Goal: Task Accomplishment & Management: Use online tool/utility

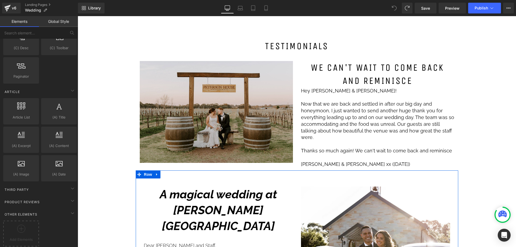
scroll to position [564, 0]
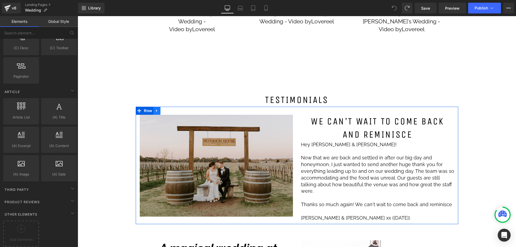
click at [156, 108] on icon at bounding box center [157, 110] width 4 height 4
click at [169, 109] on icon at bounding box center [171, 111] width 4 height 4
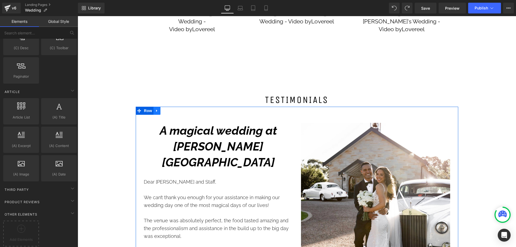
click at [155, 108] on icon at bounding box center [157, 110] width 4 height 4
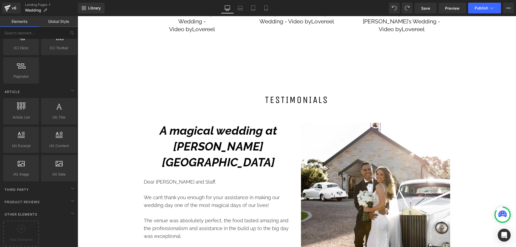
click at [121, 111] on div "WEDDINGS Heading Row Video Bg Row YOUR CEREMONY Heading A ceremony is the place…" at bounding box center [297, 151] width 438 height 1279
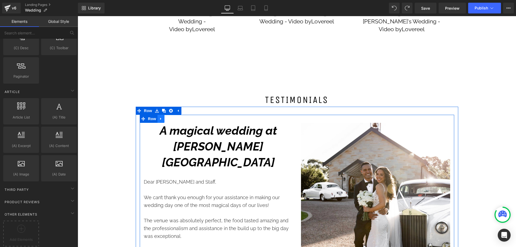
click at [161, 117] on icon at bounding box center [161, 119] width 4 height 4
click at [173, 115] on link at bounding box center [174, 119] width 7 height 8
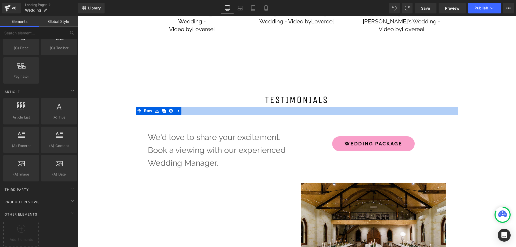
click at [188, 107] on div at bounding box center [297, 111] width 322 height 8
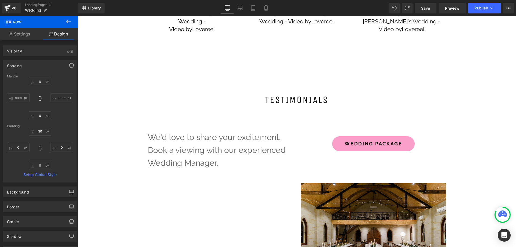
click at [67, 23] on icon at bounding box center [68, 22] width 6 height 6
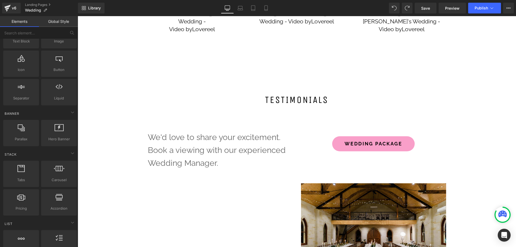
scroll to position [112, 0]
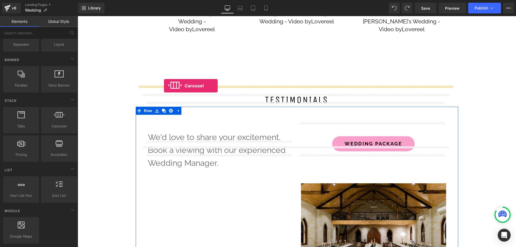
drag, startPoint x: 131, startPoint y: 141, endPoint x: 164, endPoint y: 86, distance: 64.1
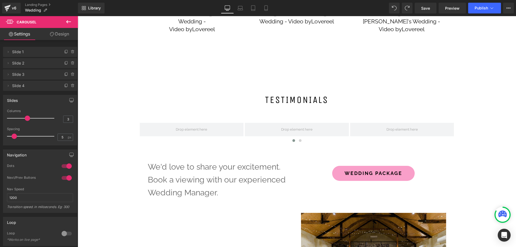
click at [69, 22] on icon at bounding box center [68, 21] width 5 height 3
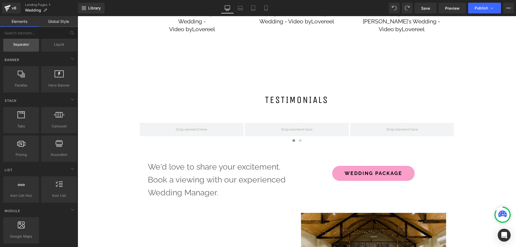
scroll to position [0, 0]
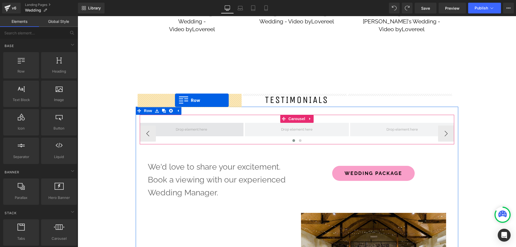
drag, startPoint x: 102, startPoint y: 85, endPoint x: 175, endPoint y: 100, distance: 74.7
drag, startPoint x: 96, startPoint y: 112, endPoint x: 181, endPoint y: 100, distance: 86.2
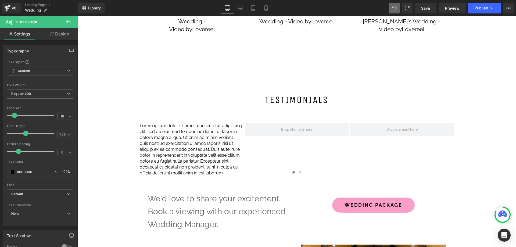
click at [69, 22] on icon at bounding box center [68, 21] width 5 height 3
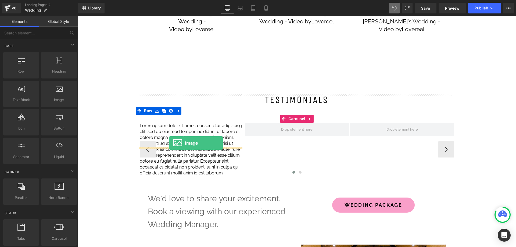
drag, startPoint x: 150, startPoint y: 122, endPoint x: 169, endPoint y: 143, distance: 28.3
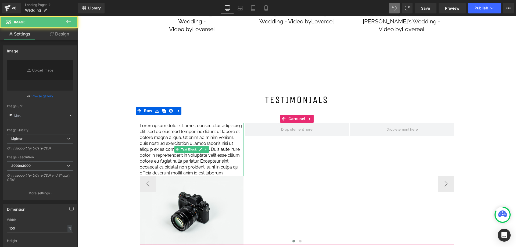
type input "//[DOMAIN_NAME][URL]"
